Goal: Task Accomplishment & Management: Manage account settings

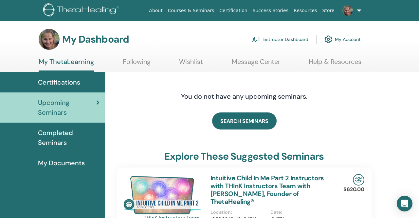
click at [69, 131] on span "Completed Seminars" at bounding box center [68, 138] width 61 height 20
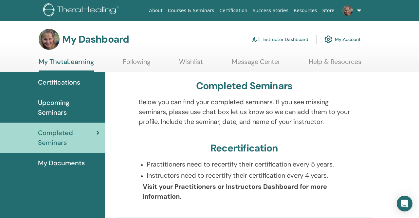
click at [292, 39] on link "Instructor Dashboard" at bounding box center [280, 39] width 56 height 14
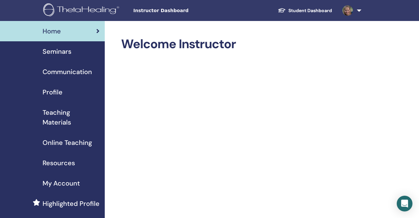
scroll to position [804, 0]
click at [63, 51] on span "Seminars" at bounding box center [57, 51] width 29 height 10
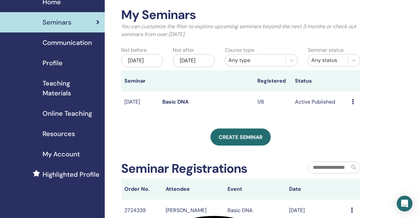
scroll to position [28, 0]
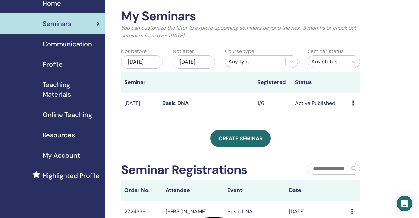
click at [64, 113] on span "Online Teaching" at bounding box center [67, 115] width 49 height 10
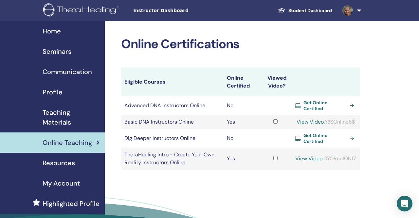
scroll to position [804, 0]
click at [61, 163] on span "Resources" at bounding box center [59, 163] width 32 height 10
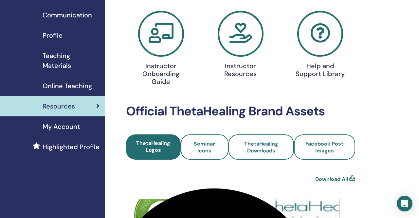
scroll to position [59, 0]
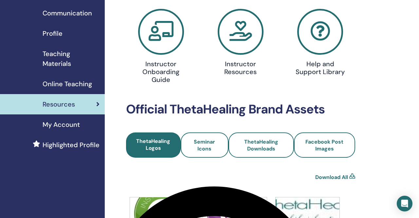
click at [71, 125] on span "My Account" at bounding box center [61, 124] width 37 height 10
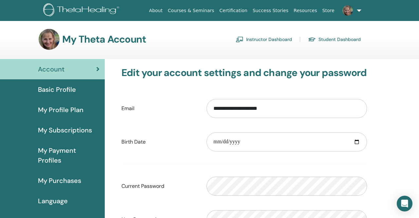
click at [64, 89] on span "Basic Profile" at bounding box center [57, 89] width 38 height 10
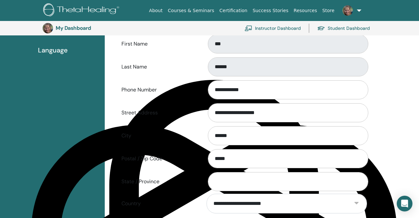
scroll to position [164, 0]
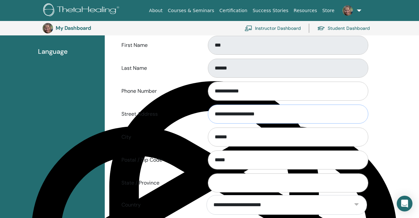
drag, startPoint x: 265, startPoint y: 114, endPoint x: 208, endPoint y: 114, distance: 56.6
click at [208, 114] on input "**********" at bounding box center [288, 113] width 160 height 19
type input "**********"
type input "*****"
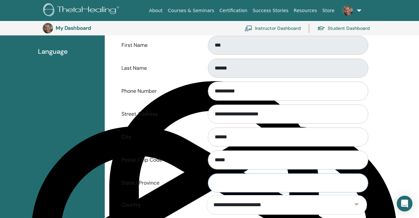
type input "**"
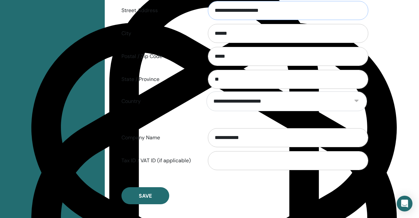
scroll to position [272, 0]
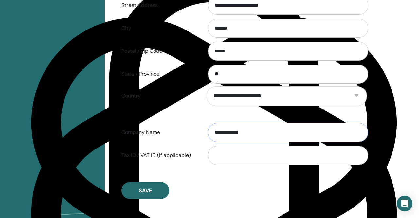
drag, startPoint x: 250, startPoint y: 130, endPoint x: 207, endPoint y: 132, distance: 42.9
click at [208, 132] on input "**********" at bounding box center [288, 132] width 160 height 19
type input "*"
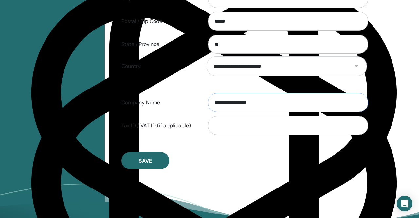
scroll to position [304, 0]
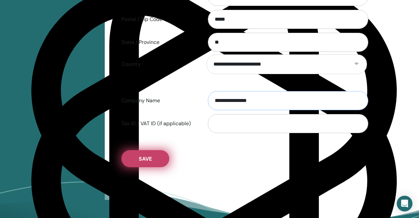
type input "**********"
click at [150, 158] on span "Save" at bounding box center [145, 158] width 13 height 7
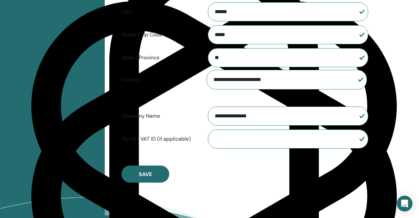
scroll to position [290, 0]
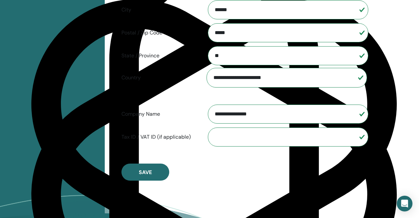
drag, startPoint x: 262, startPoint y: 114, endPoint x: 205, endPoint y: 115, distance: 57.6
click at [205, 115] on div "**********" at bounding box center [286, 114] width 170 height 22
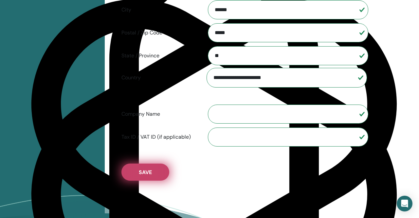
click at [149, 173] on span "Save" at bounding box center [145, 171] width 13 height 7
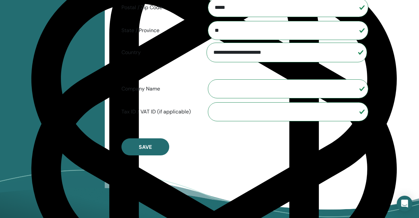
scroll to position [317, 0]
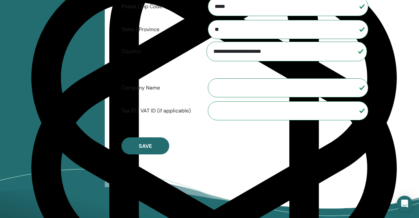
click at [234, 88] on input "Company Name" at bounding box center [288, 87] width 160 height 19
type input "**********"
click at [233, 110] on input "Tax ID / VAT ID (if applicable)" at bounding box center [288, 110] width 160 height 19
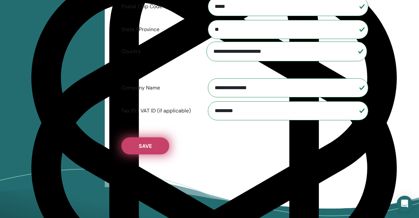
type input "*********"
click at [152, 145] on button "Save" at bounding box center [145, 145] width 48 height 17
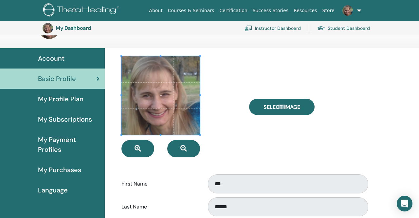
scroll to position [0, 0]
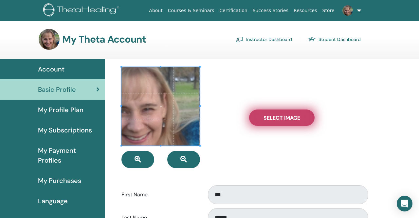
click at [284, 117] on span "Select Image" at bounding box center [281, 117] width 37 height 7
click at [284, 117] on input "Select Image" at bounding box center [281, 117] width 9 height 5
type input "**********"
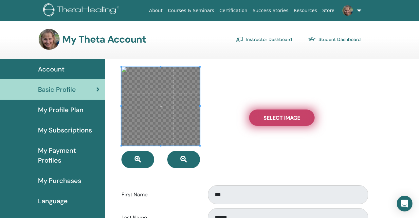
click at [282, 116] on span "Select Image" at bounding box center [281, 117] width 37 height 7
click at [282, 116] on input "Select Image" at bounding box center [281, 117] width 9 height 5
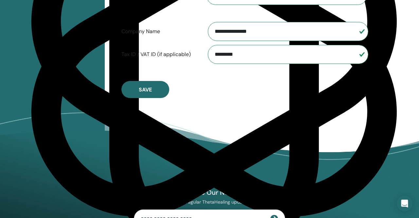
scroll to position [360, 0]
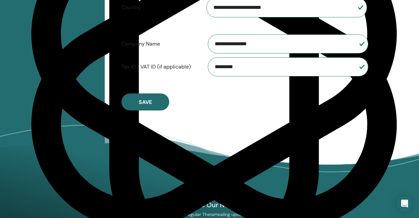
drag, startPoint x: 244, startPoint y: 66, endPoint x: 203, endPoint y: 68, distance: 40.9
click at [204, 68] on div "*********" at bounding box center [286, 67] width 170 height 22
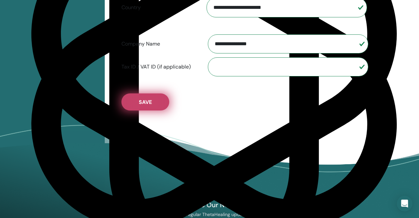
click at [150, 100] on span "Save" at bounding box center [145, 101] width 13 height 7
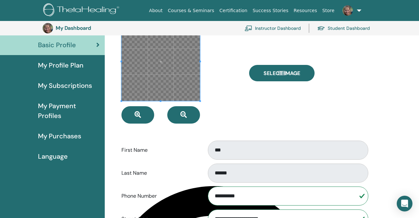
scroll to position [59, 0]
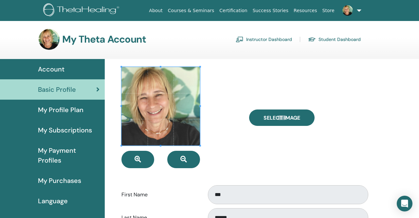
click at [285, 39] on link "Instructor Dashboard" at bounding box center [264, 39] width 56 height 10
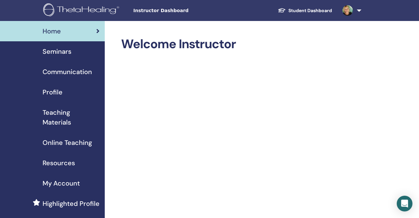
scroll to position [804, 0]
click at [61, 53] on span "Seminars" at bounding box center [57, 51] width 29 height 10
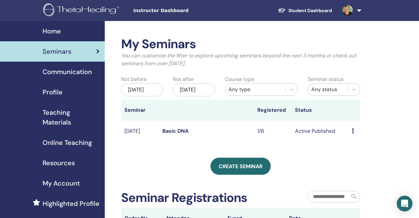
click at [52, 111] on span "Teaching Materials" at bounding box center [71, 117] width 57 height 20
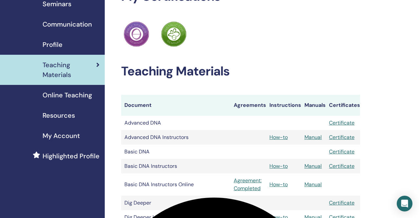
scroll to position [47, 0]
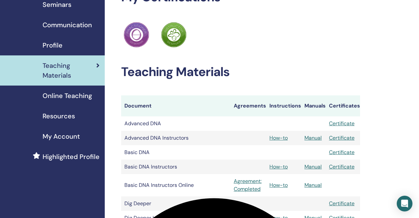
click at [69, 115] on span "Resources" at bounding box center [59, 116] width 32 height 10
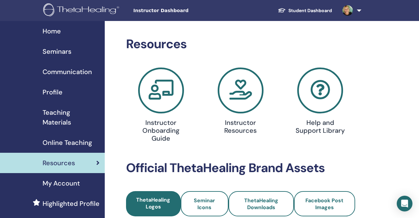
click at [60, 181] on span "My Account" at bounding box center [61, 183] width 37 height 10
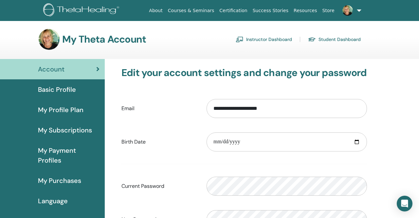
scroll to position [804, 0]
click at [332, 38] on link "Student Dashboard" at bounding box center [334, 39] width 53 height 10
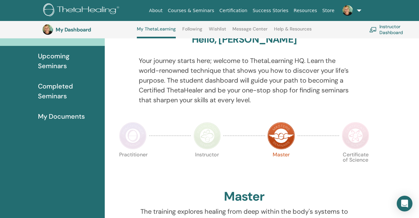
scroll to position [63, 0]
click at [61, 87] on span "Completed Seminars" at bounding box center [68, 91] width 61 height 20
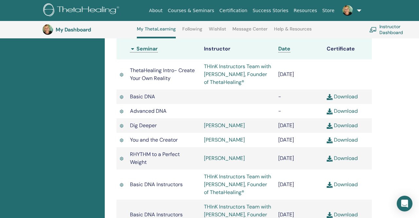
scroll to position [190, 0]
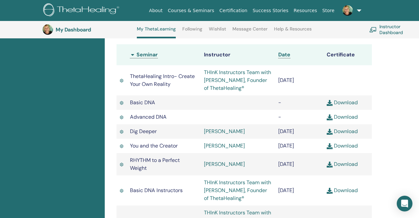
click at [220, 77] on link "THInK Instructors Team with [PERSON_NAME], Founder of ThetaHealing®" at bounding box center [237, 80] width 67 height 23
